Goal: Check status

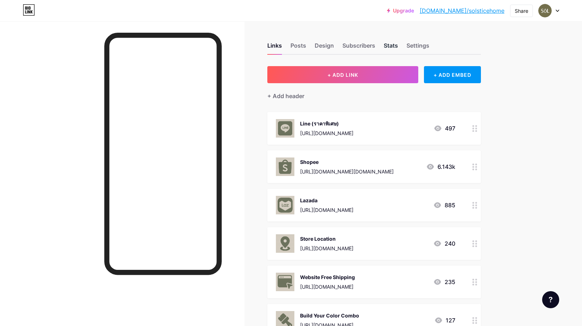
click at [391, 45] on div "Stats" at bounding box center [391, 47] width 14 height 13
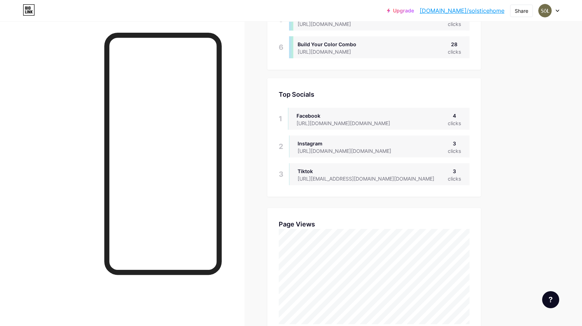
scroll to position [301, 0]
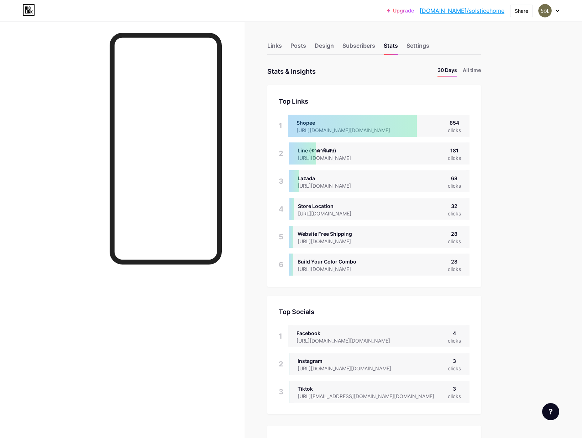
scroll to position [438, 582]
click at [475, 72] on li "All time" at bounding box center [472, 71] width 18 height 10
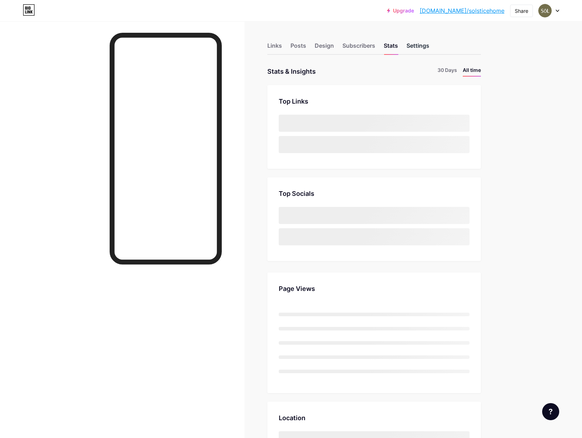
click at [418, 45] on div "Settings" at bounding box center [417, 47] width 23 height 13
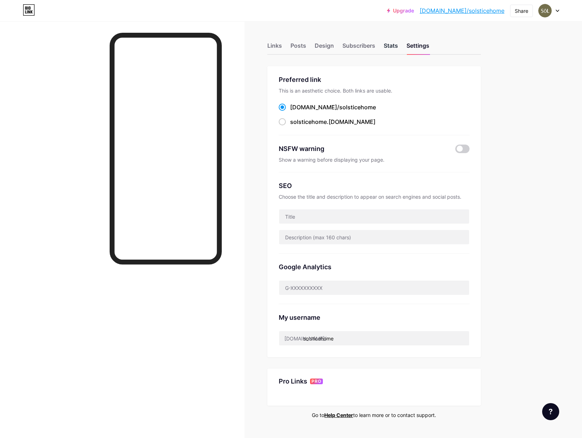
click at [392, 46] on div "Stats" at bounding box center [391, 47] width 14 height 13
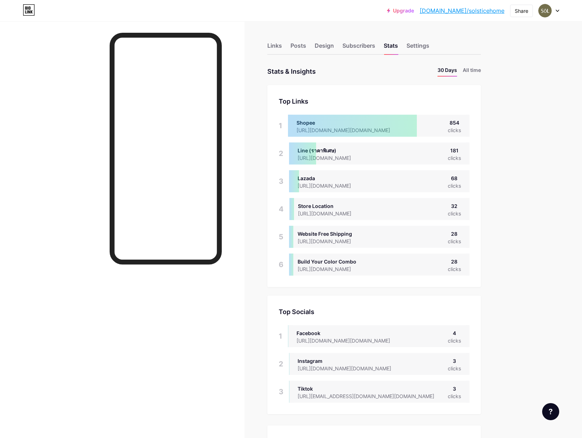
scroll to position [438, 582]
